Goal: Information Seeking & Learning: Learn about a topic

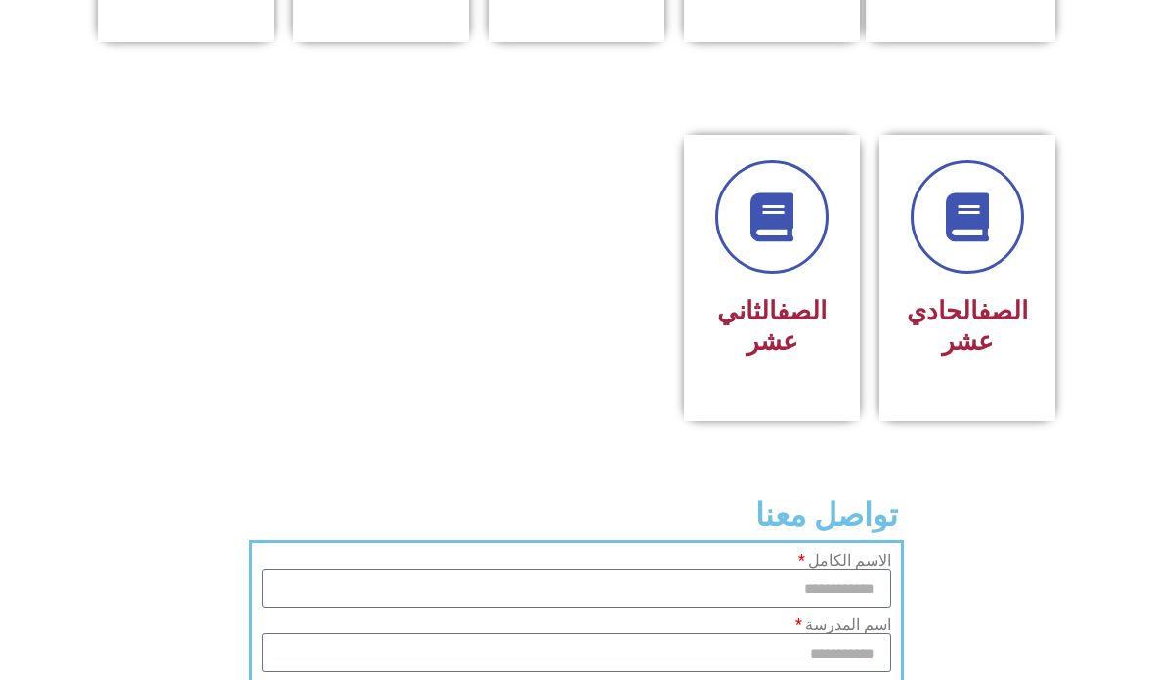
scroll to position [1076, 0]
click at [724, 304] on div "الصف الثاني عشر" at bounding box center [772, 263] width 125 height 206
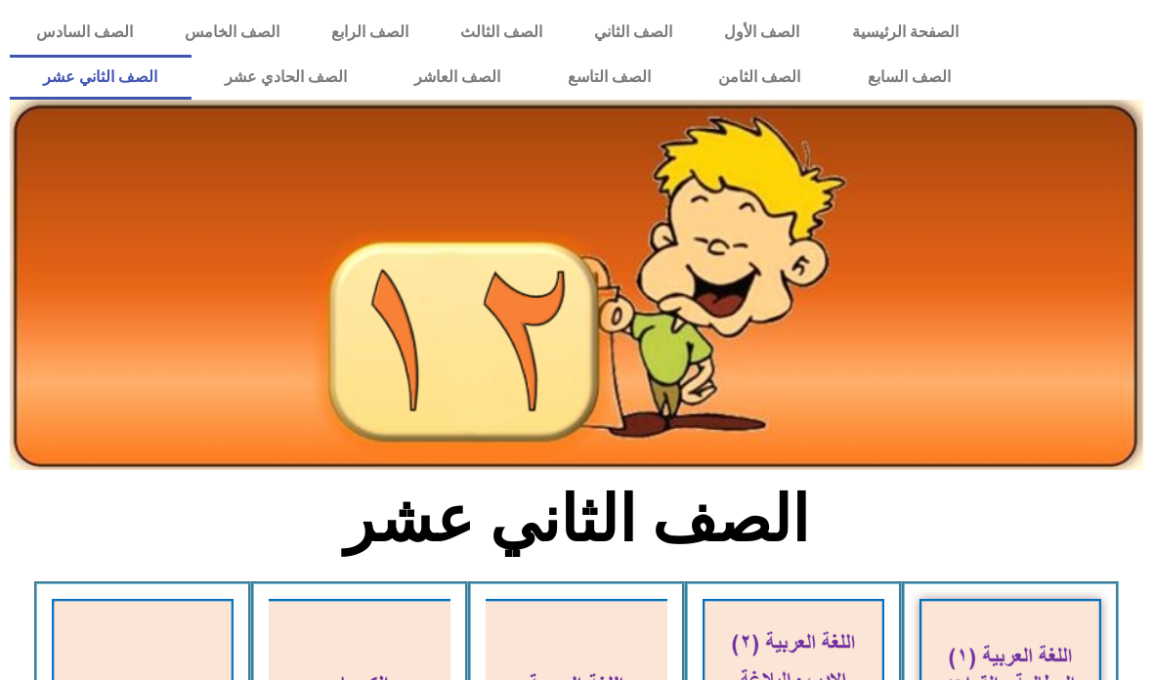
click at [429, 77] on link "الصف العاشر" at bounding box center [457, 77] width 153 height 45
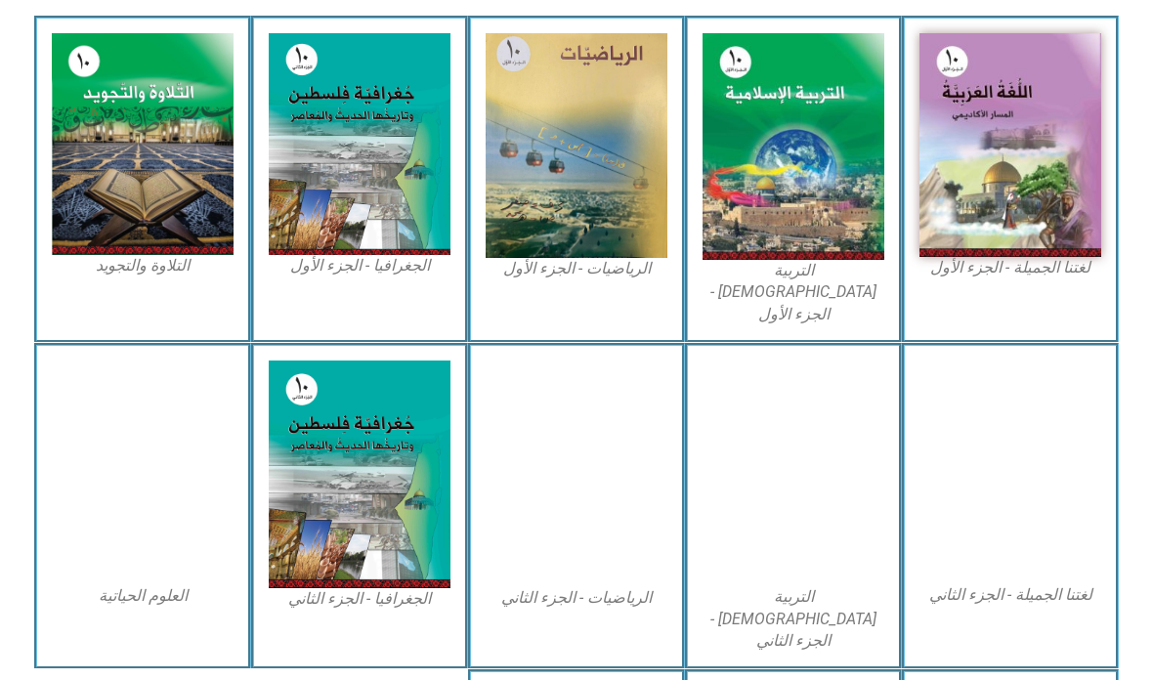
scroll to position [574, 0]
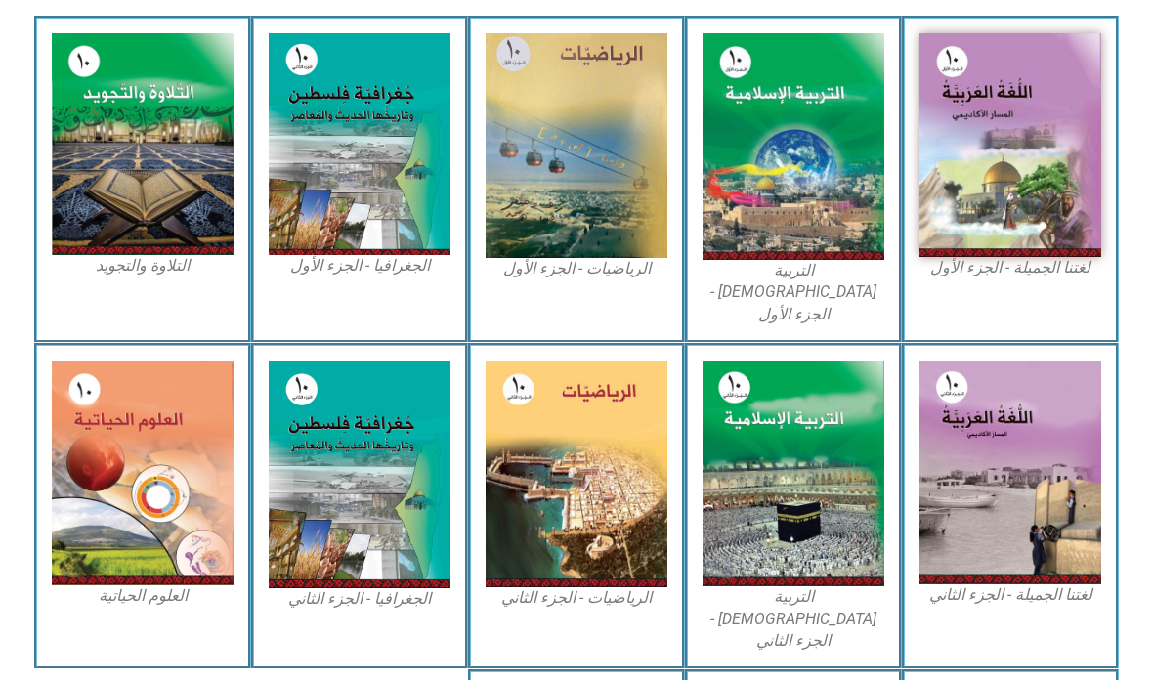
click at [74, 372] on img at bounding box center [143, 473] width 182 height 225
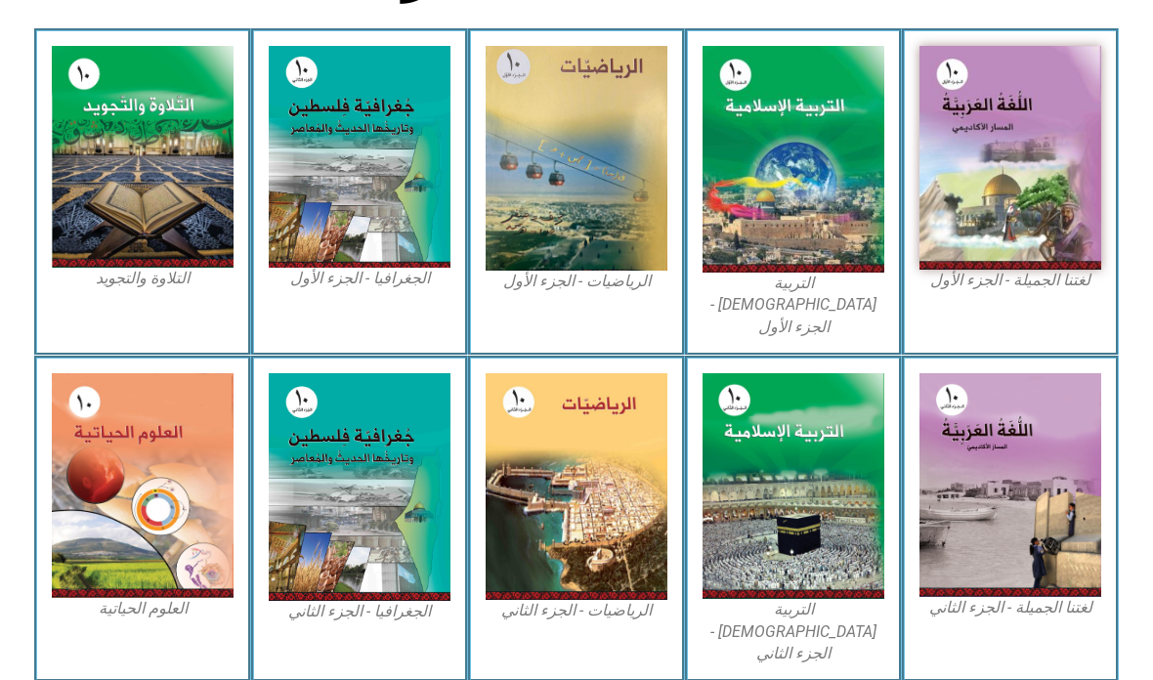
scroll to position [558, 0]
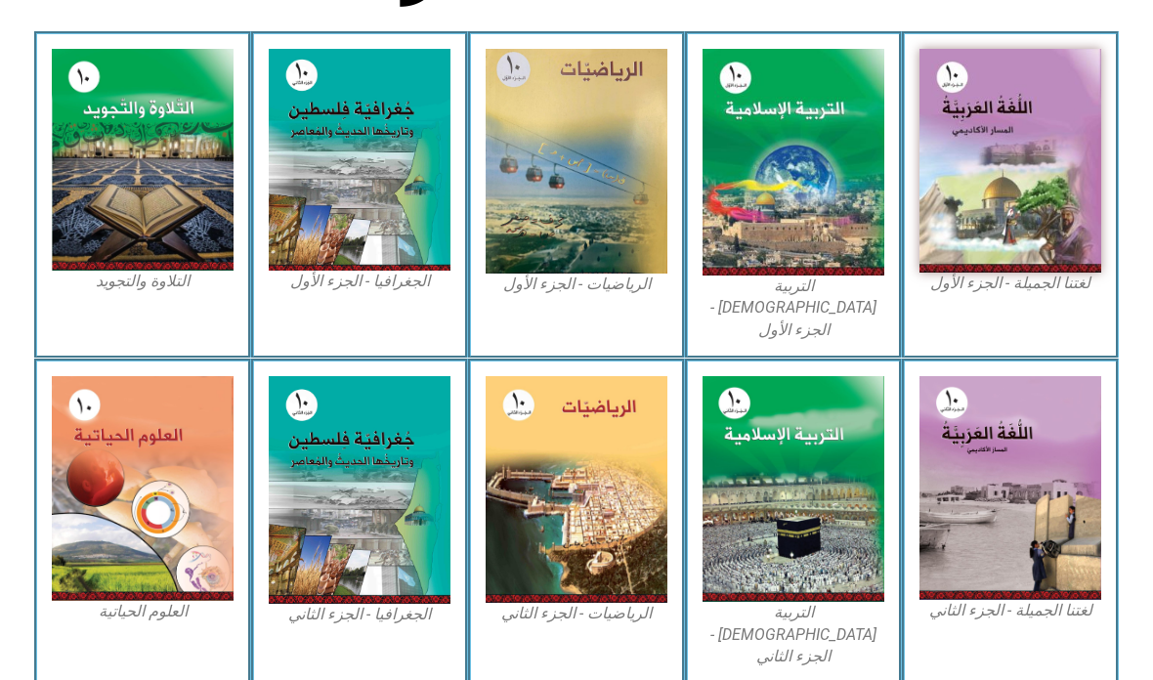
click at [947, 232] on img at bounding box center [1011, 161] width 182 height 224
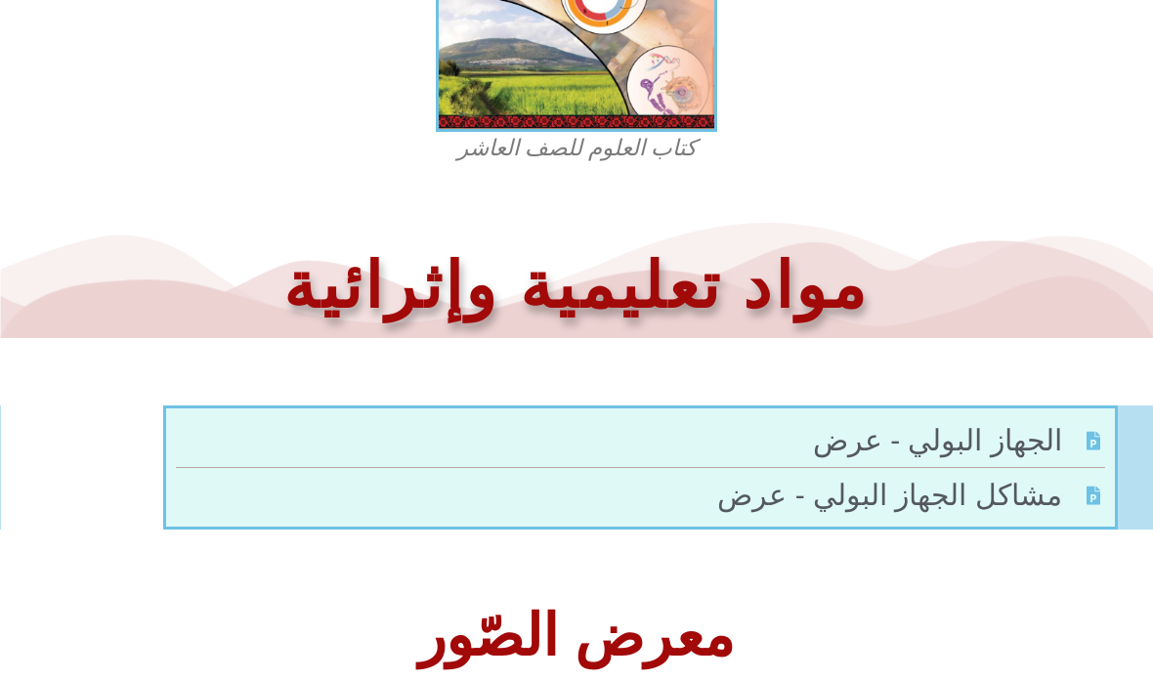
scroll to position [792, 0]
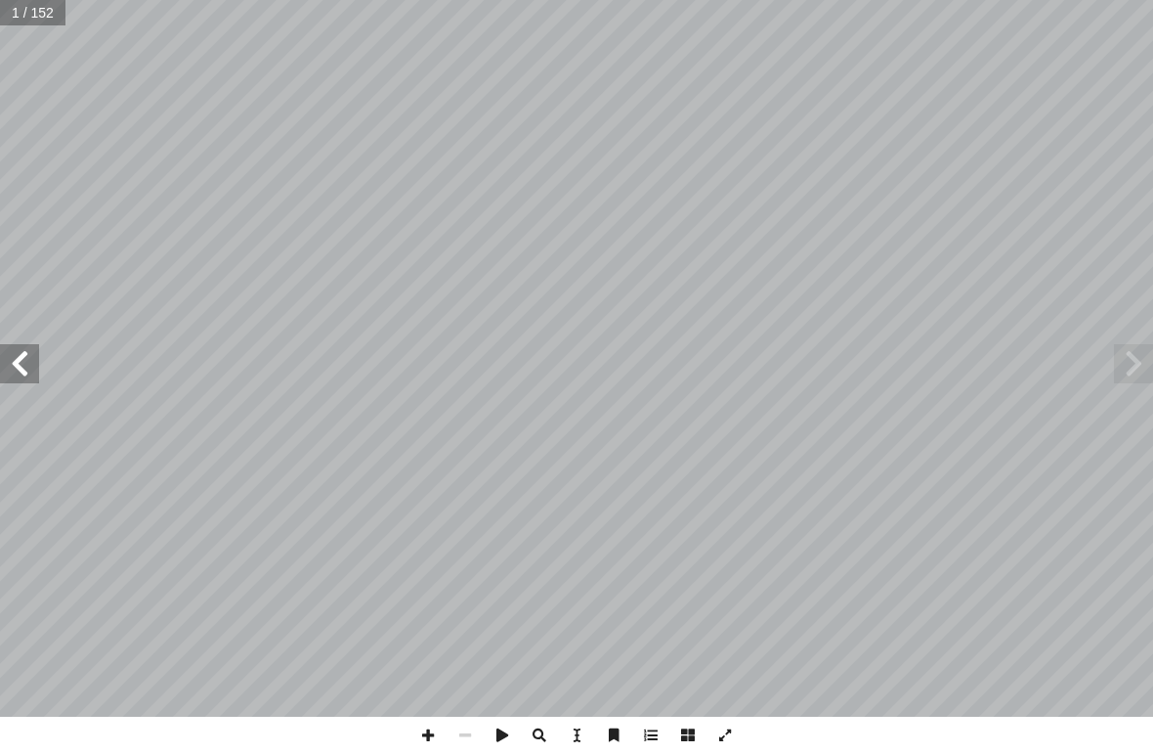
click at [22, 11] on input "text" at bounding box center [33, 12] width 66 height 25
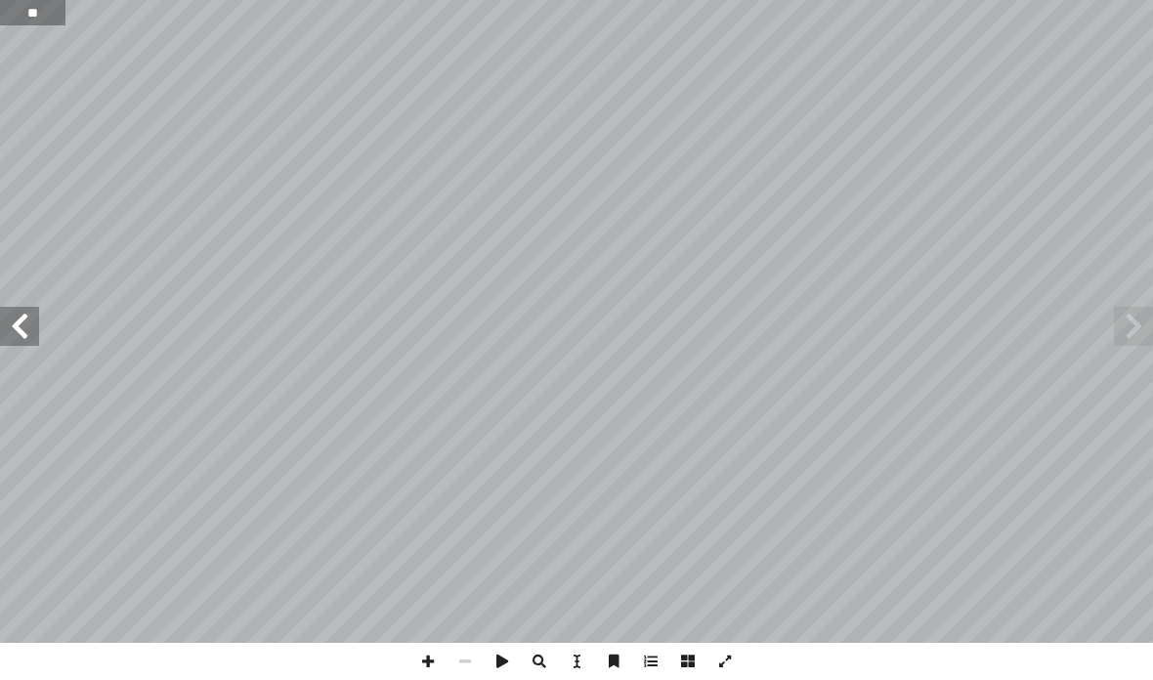
type input "*"
type input "**"
click at [16, 344] on span at bounding box center [19, 326] width 39 height 39
click at [2, 344] on span at bounding box center [19, 326] width 39 height 39
click at [21, 339] on span at bounding box center [19, 326] width 39 height 39
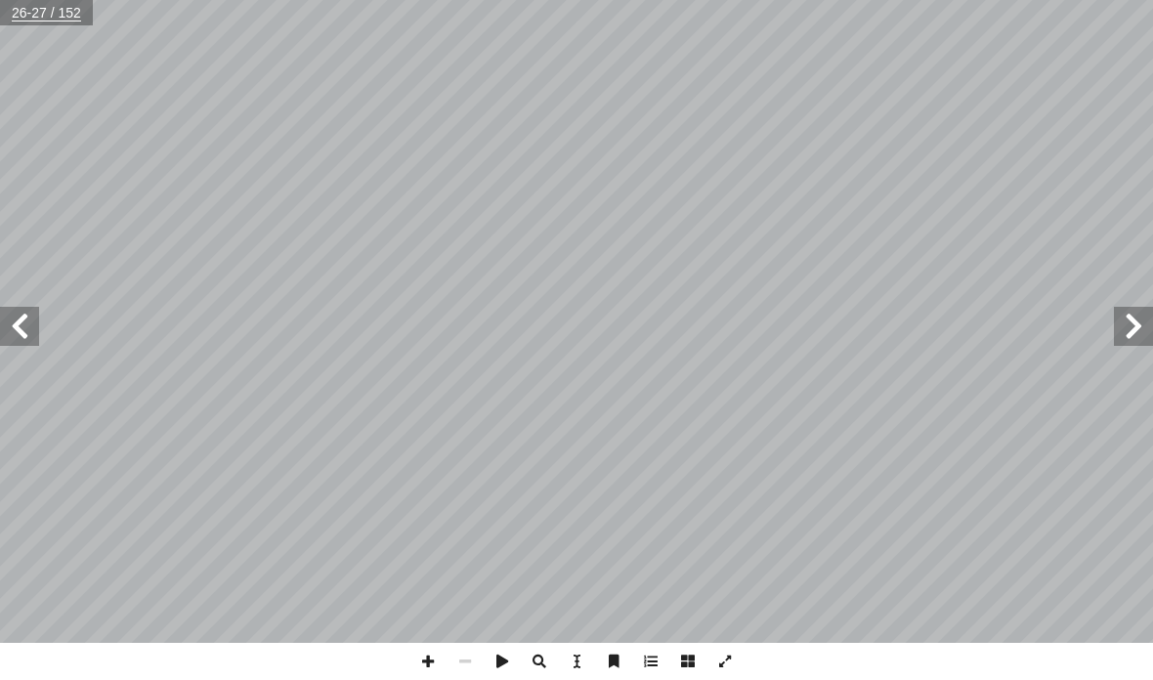
click at [22, 342] on span at bounding box center [19, 326] width 39 height 39
click at [8, 309] on span at bounding box center [19, 326] width 39 height 39
